Goal: Task Accomplishment & Management: Use online tool/utility

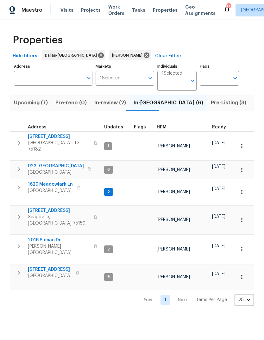
click at [103, 106] on span "In-review (2)" at bounding box center [110, 102] width 32 height 9
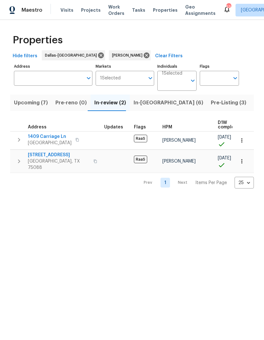
click at [23, 103] on span "Upcoming (7)" at bounding box center [31, 102] width 34 height 9
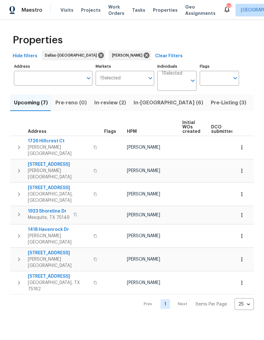
click at [111, 105] on span "In-review (2)" at bounding box center [110, 102] width 32 height 9
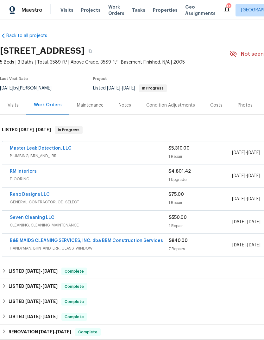
scroll to position [0, 1]
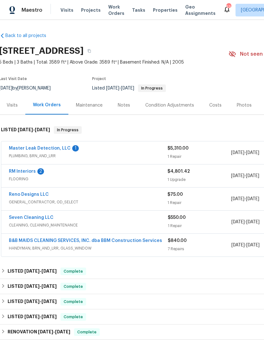
click at [30, 36] on link "Back to all projects" at bounding box center [29, 36] width 61 height 6
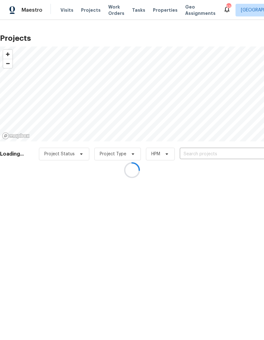
click at [63, 11] on div at bounding box center [132, 170] width 264 height 340
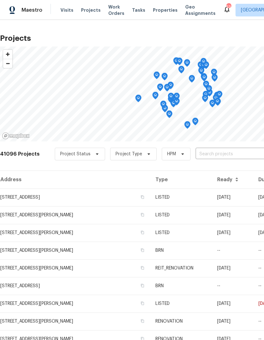
click at [64, 13] on span "Visits" at bounding box center [66, 10] width 13 height 6
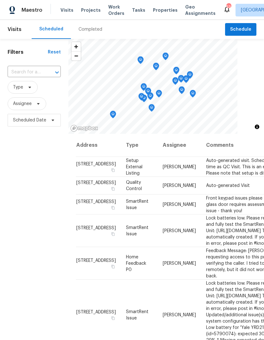
click at [92, 30] on div "Completed" at bounding box center [90, 29] width 24 height 6
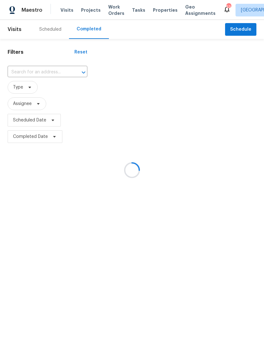
click at [42, 70] on div at bounding box center [132, 170] width 264 height 340
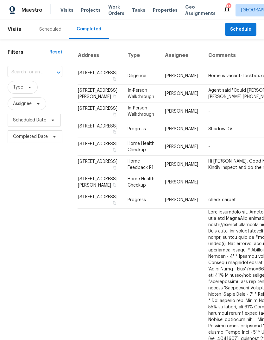
click at [41, 71] on input "text" at bounding box center [26, 72] width 37 height 10
type input "8402 tr"
click at [17, 89] on li "8402 Trail Lake Dr, Rowlett, TX 75088" at bounding box center [35, 87] width 54 height 10
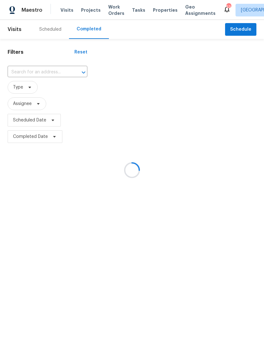
type input "8402 Trail Lake Dr, Rowlett, TX 75088"
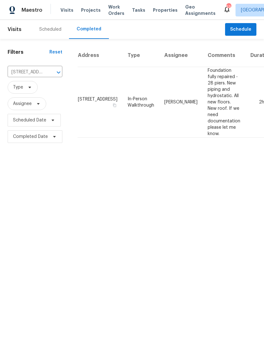
click at [87, 106] on td "8402 Trail Lake Dr, Rowlett, TX 75088" at bounding box center [99, 102] width 45 height 70
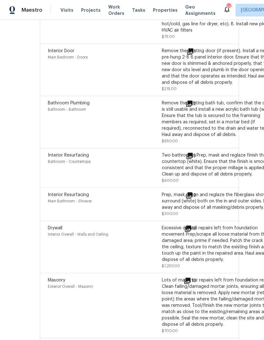
scroll to position [2101, 37]
click at [186, 100] on icon at bounding box center [189, 103] width 6 height 6
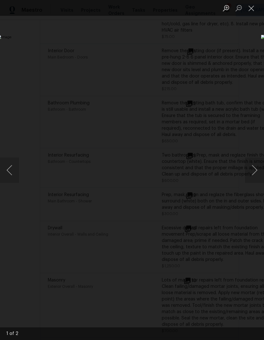
click at [249, 13] on button "Close lightbox" at bounding box center [251, 8] width 13 height 11
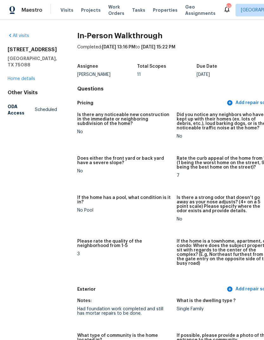
scroll to position [0, 0]
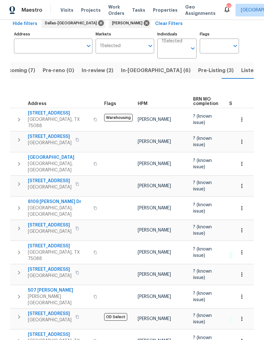
scroll to position [32, 0]
click at [241, 71] on span "Listed (27)" at bounding box center [254, 70] width 27 height 9
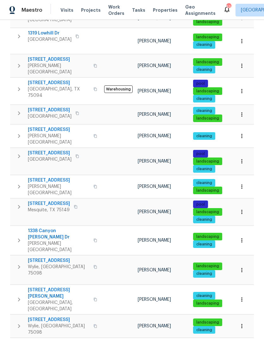
scroll to position [303, 0]
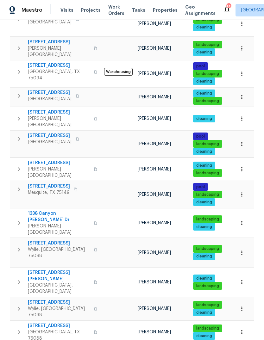
click at [53, 299] on span "[STREET_ADDRESS]" at bounding box center [59, 302] width 62 height 6
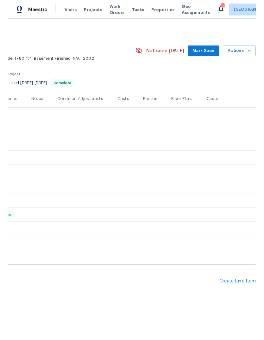
scroll to position [0, 94]
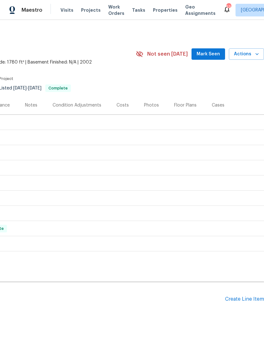
click at [255, 57] on span "Actions" at bounding box center [246, 54] width 25 height 8
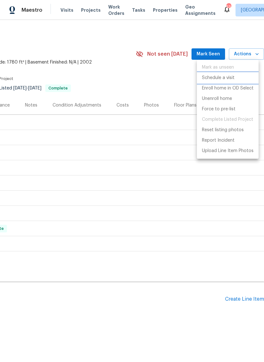
click at [231, 77] on p "Schedule a visit" at bounding box center [218, 78] width 33 height 7
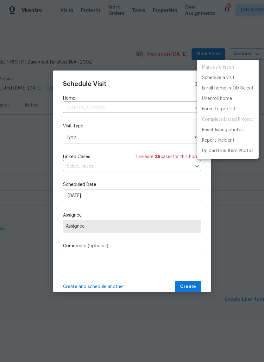
click at [163, 136] on div at bounding box center [132, 181] width 264 height 362
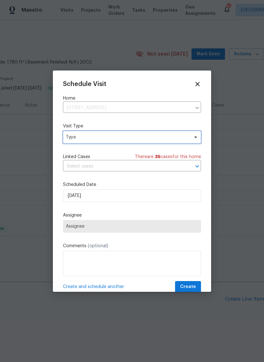
click at [165, 138] on span "Type" at bounding box center [127, 137] width 123 height 6
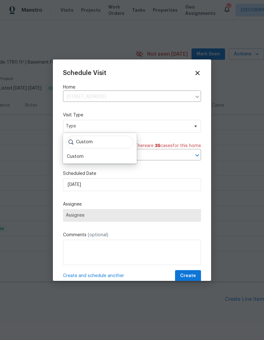
type input "Custom"
click at [89, 160] on div "Custom" at bounding box center [100, 156] width 70 height 9
click at [81, 159] on div "Custom" at bounding box center [75, 156] width 17 height 6
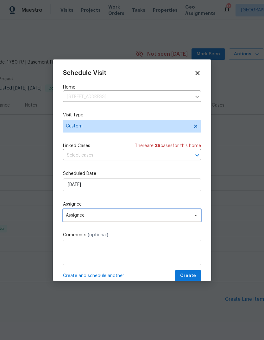
click at [100, 220] on span "Assignee" at bounding box center [132, 215] width 138 height 13
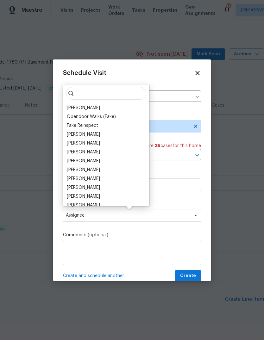
click at [85, 107] on div "[PERSON_NAME]" at bounding box center [83, 108] width 33 height 6
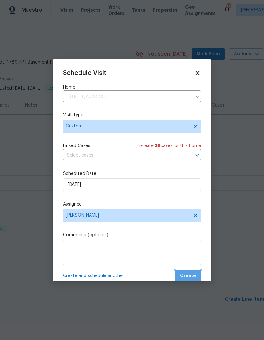
click at [189, 280] on span "Create" at bounding box center [188, 276] width 16 height 8
